Goal: Task Accomplishment & Management: Use online tool/utility

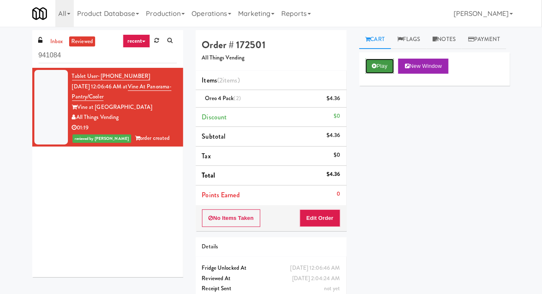
click at [386, 74] on button "Play" at bounding box center [379, 66] width 29 height 15
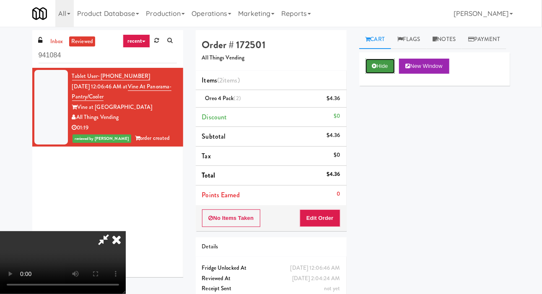
click at [385, 74] on button "Hide" at bounding box center [379, 66] width 29 height 15
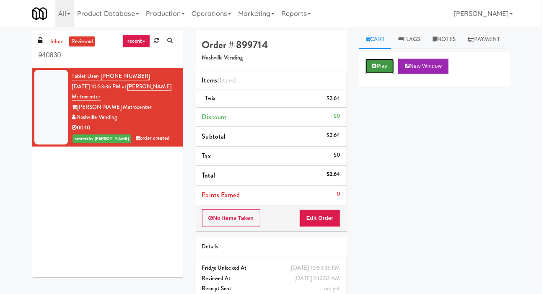
click at [369, 74] on button "Play" at bounding box center [379, 66] width 29 height 15
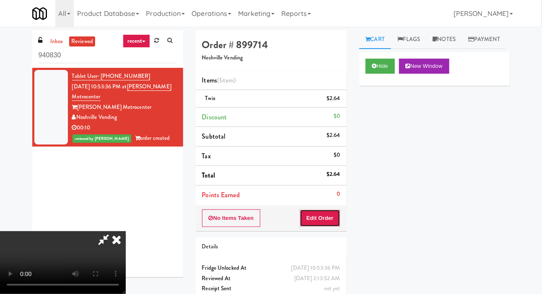
click at [319, 215] on button "Edit Order" at bounding box center [320, 218] width 41 height 18
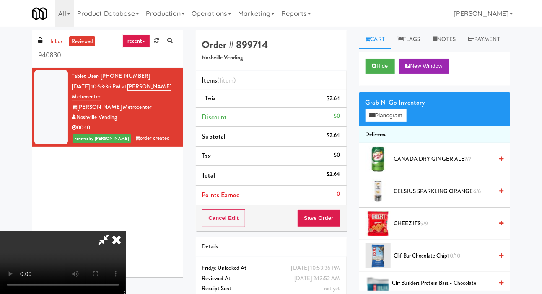
click at [126, 231] on icon at bounding box center [116, 239] width 18 height 17
